Goal: Find specific page/section

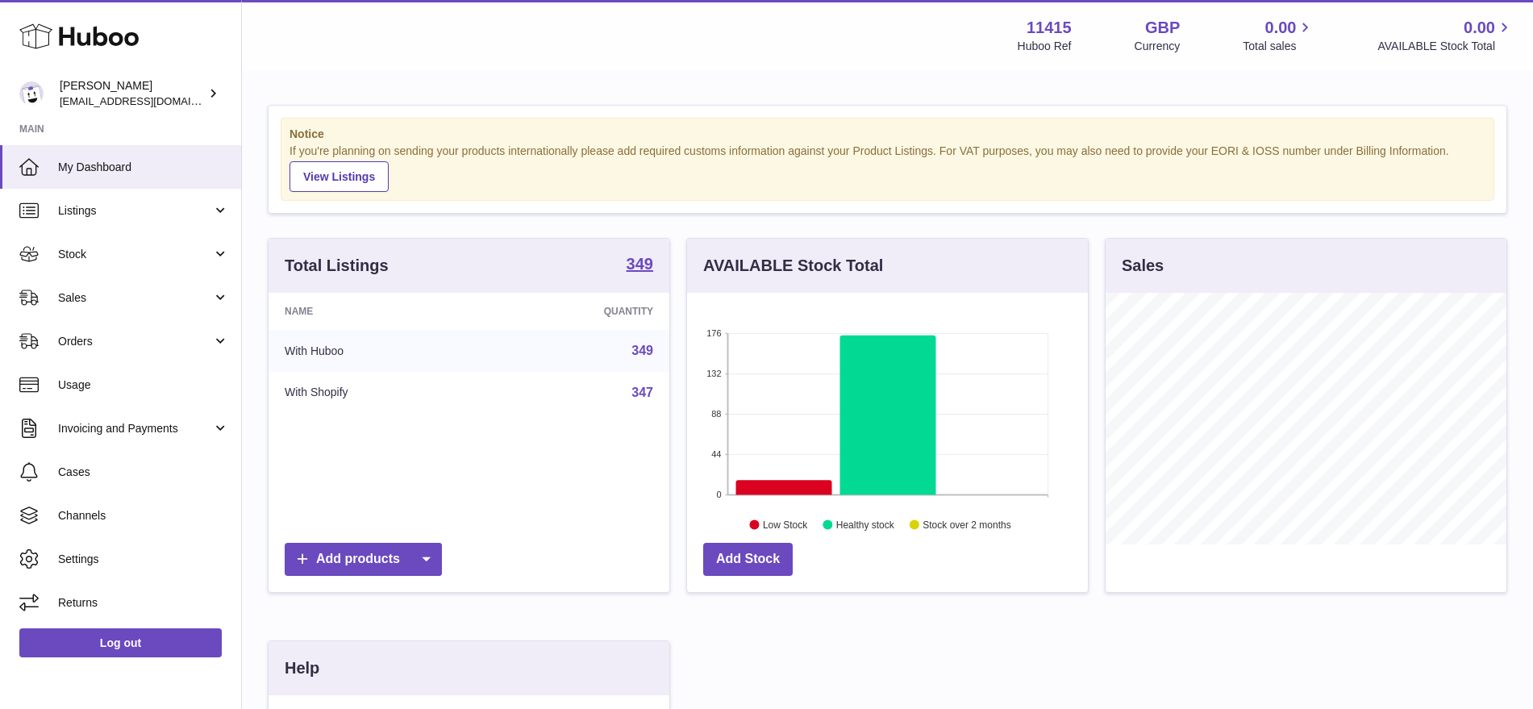
scroll to position [252, 401]
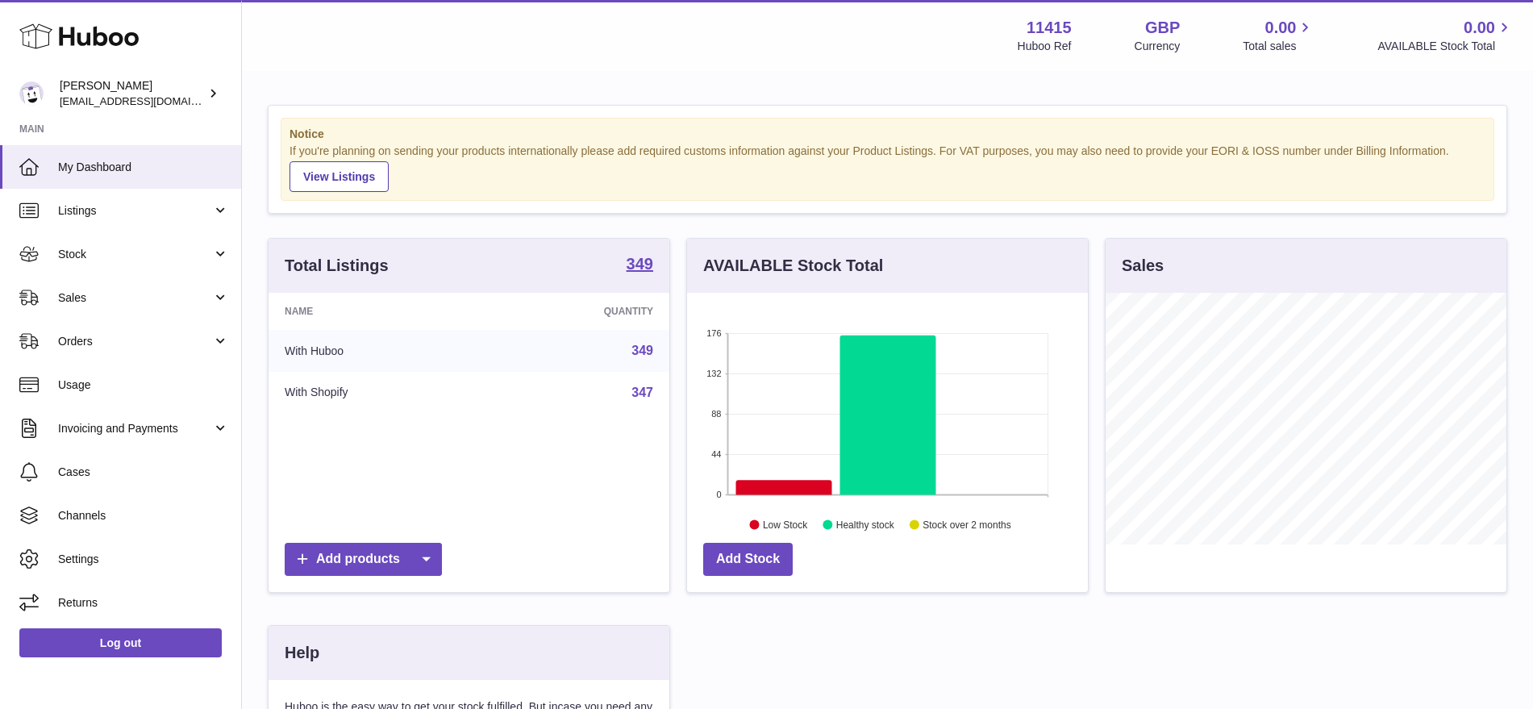
scroll to position [252, 401]
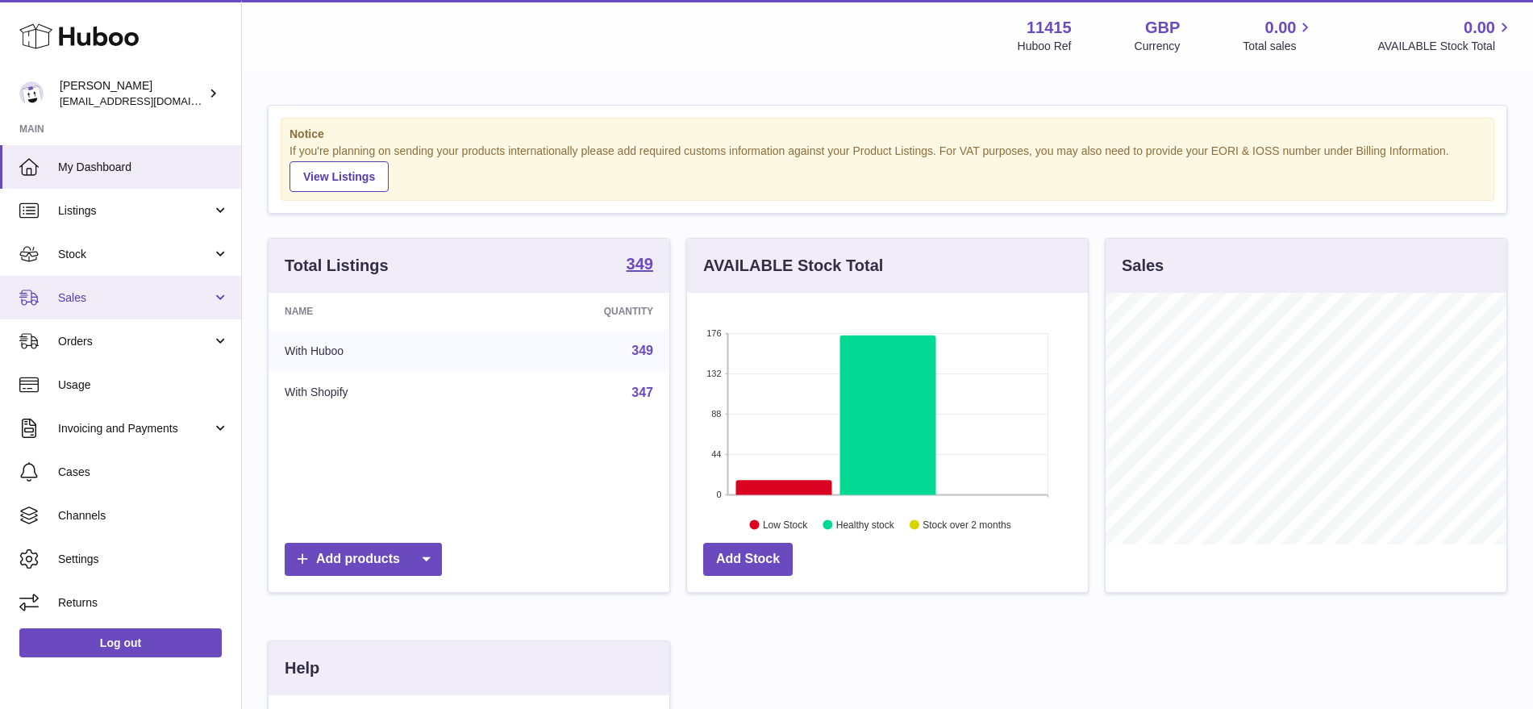
click at [185, 299] on span "Sales" at bounding box center [135, 297] width 154 height 15
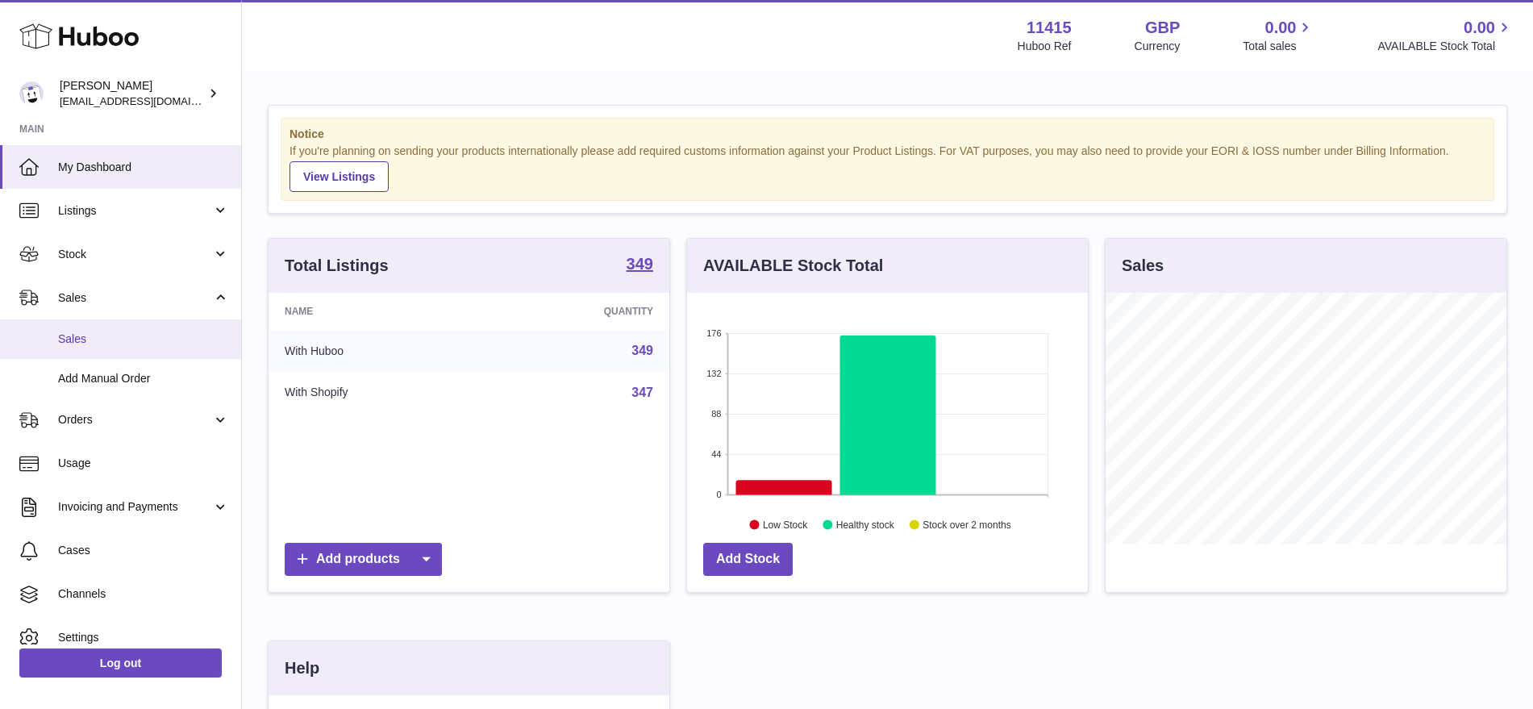
click at [98, 349] on link "Sales" at bounding box center [120, 339] width 241 height 40
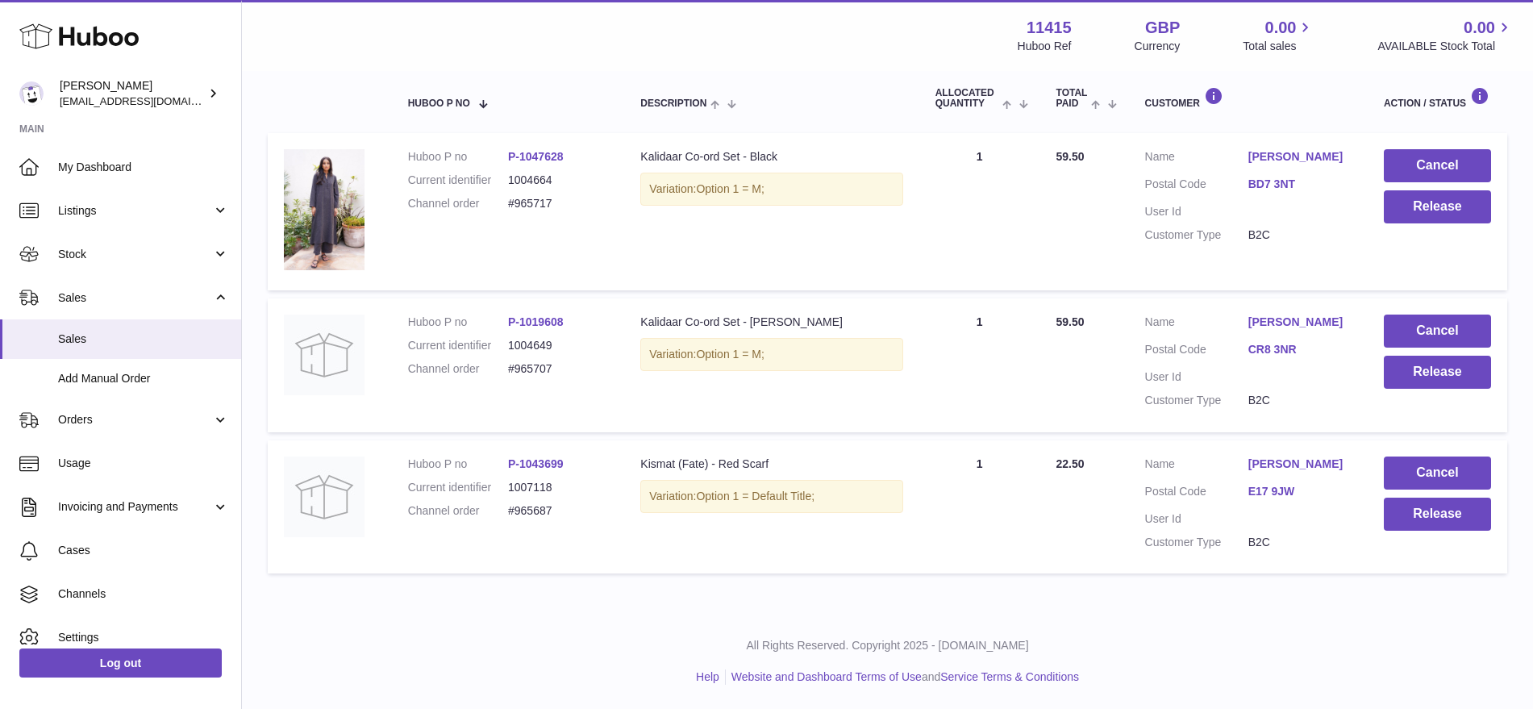
scroll to position [171, 0]
